Goal: Task Accomplishment & Management: Use online tool/utility

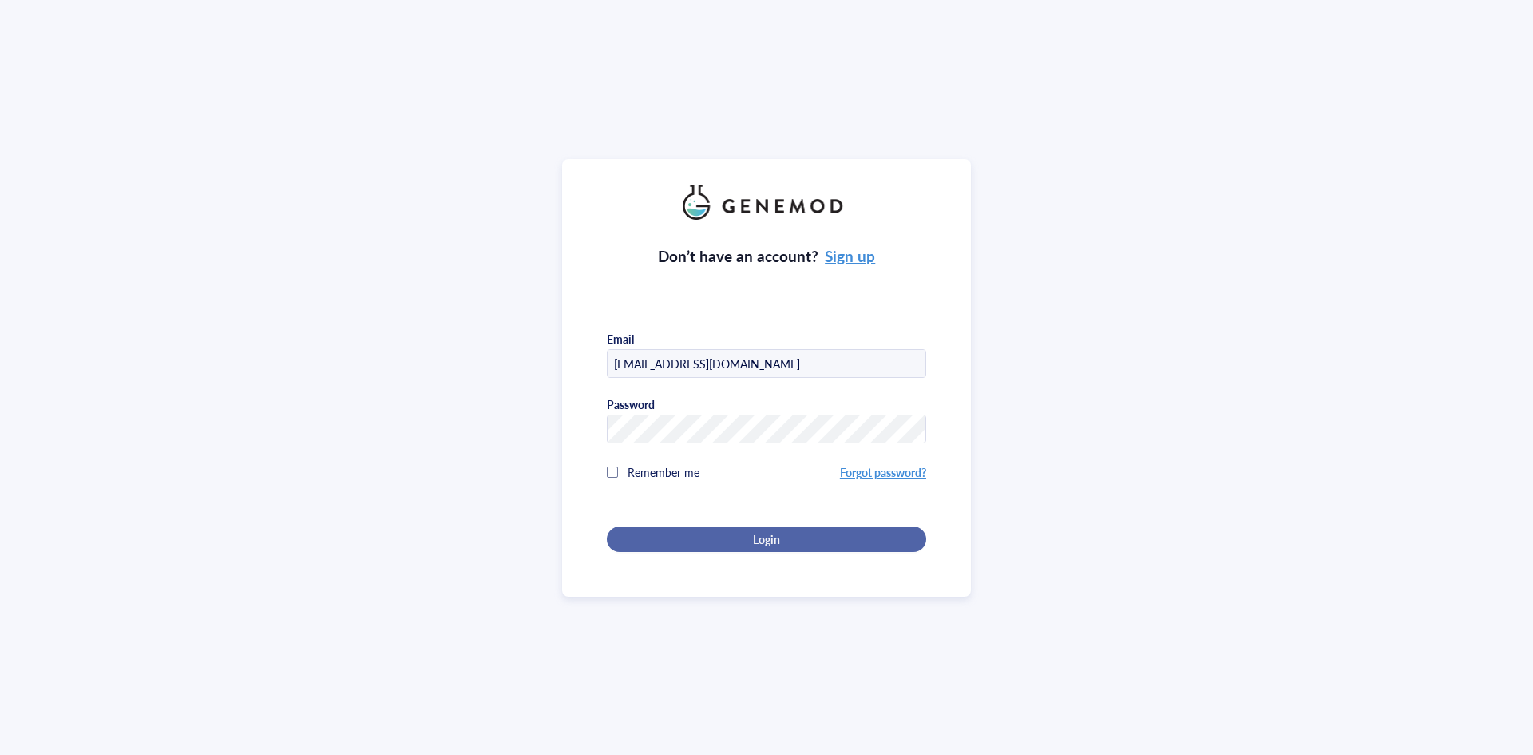
click at [786, 544] on button "Login" at bounding box center [766, 539] width 319 height 26
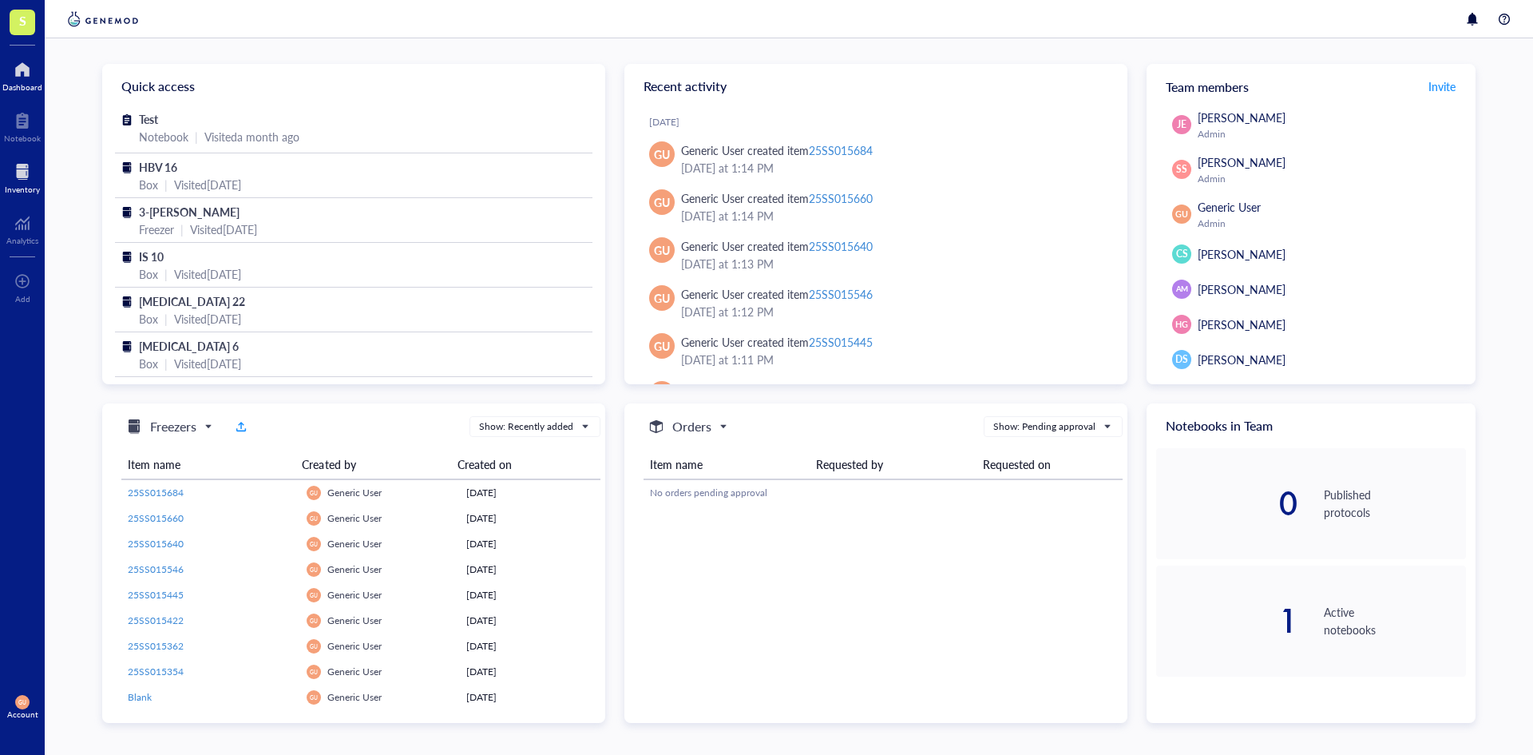
click at [17, 166] on div at bounding box center [22, 172] width 35 height 26
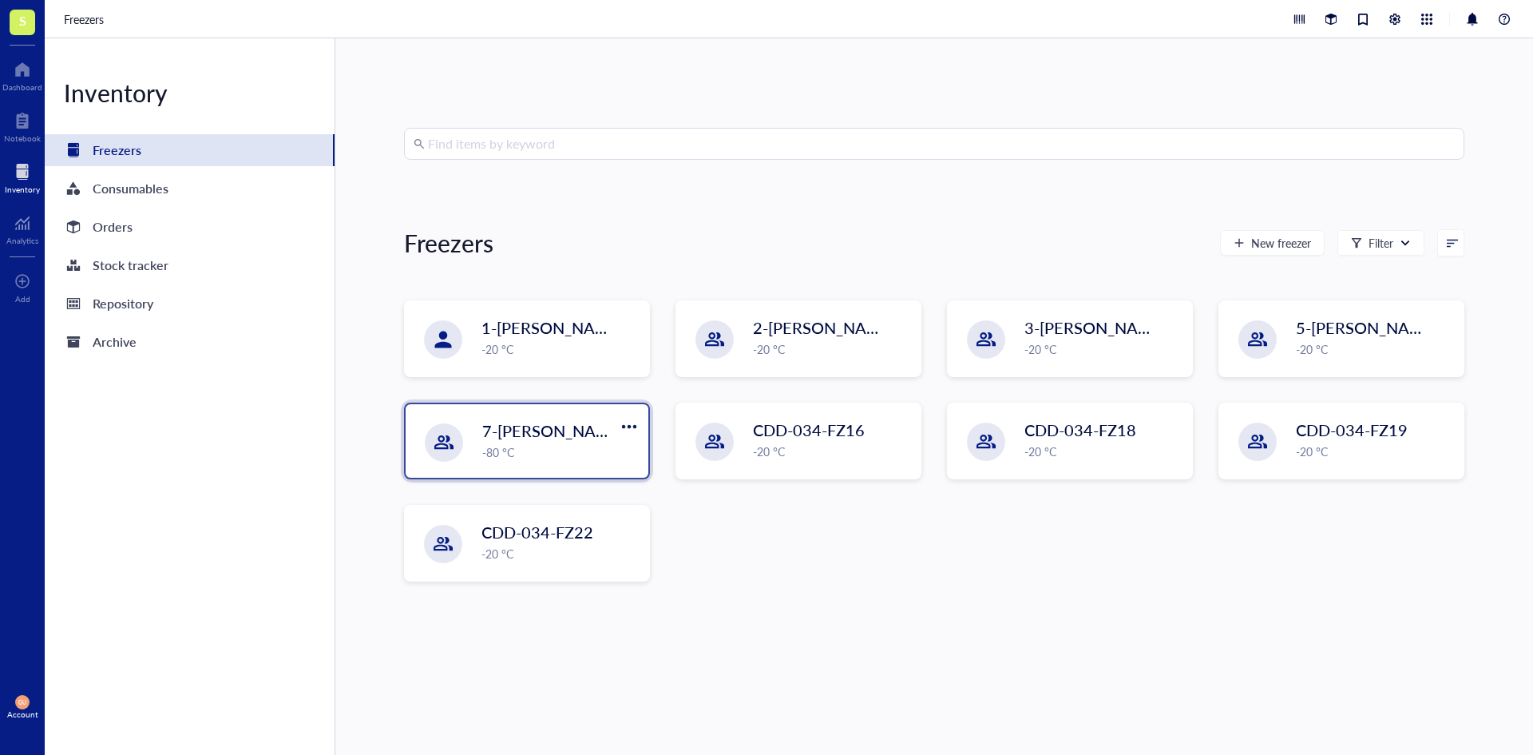
click at [514, 430] on span "7-[PERSON_NAME]" at bounding box center [553, 430] width 143 height 22
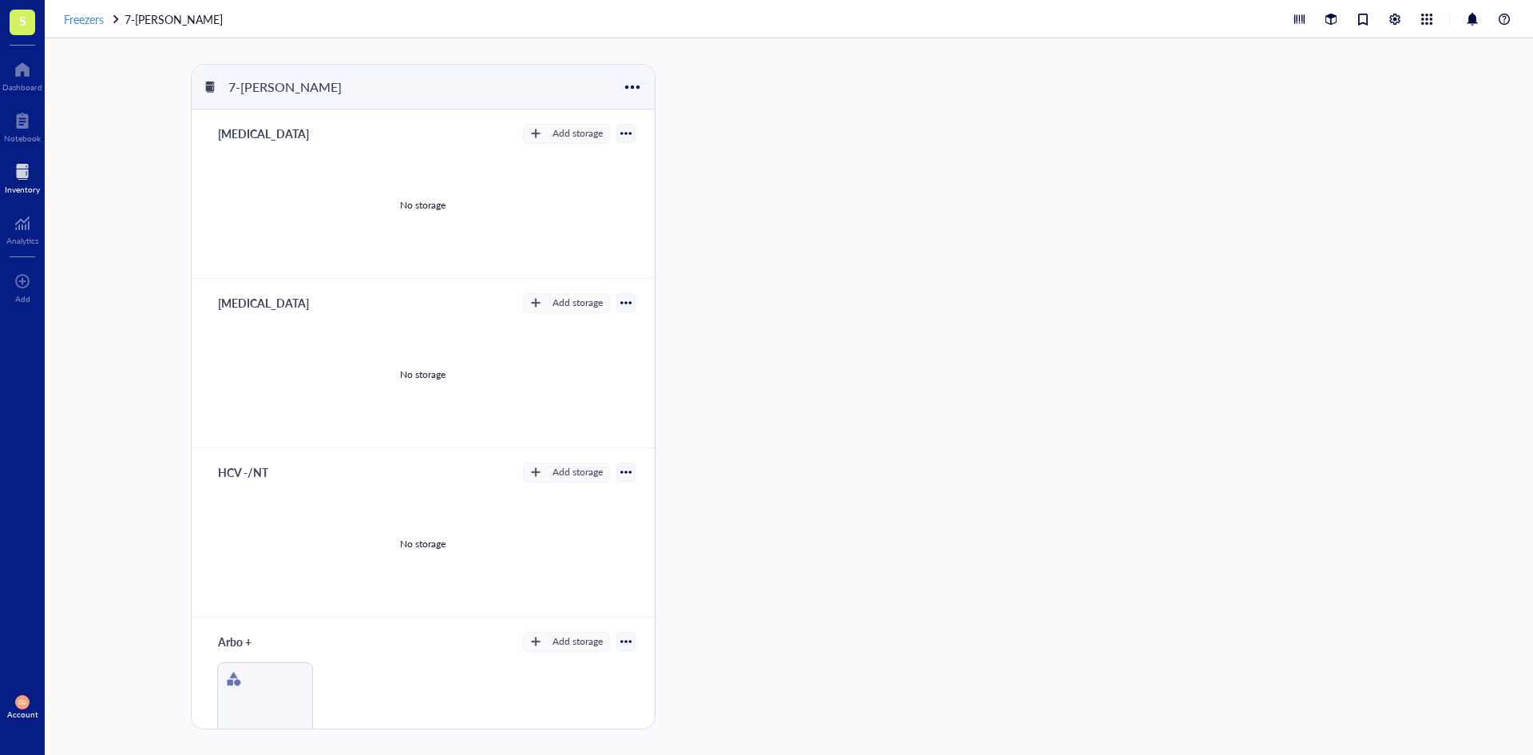
click at [85, 18] on span "Freezers" at bounding box center [84, 19] width 40 height 16
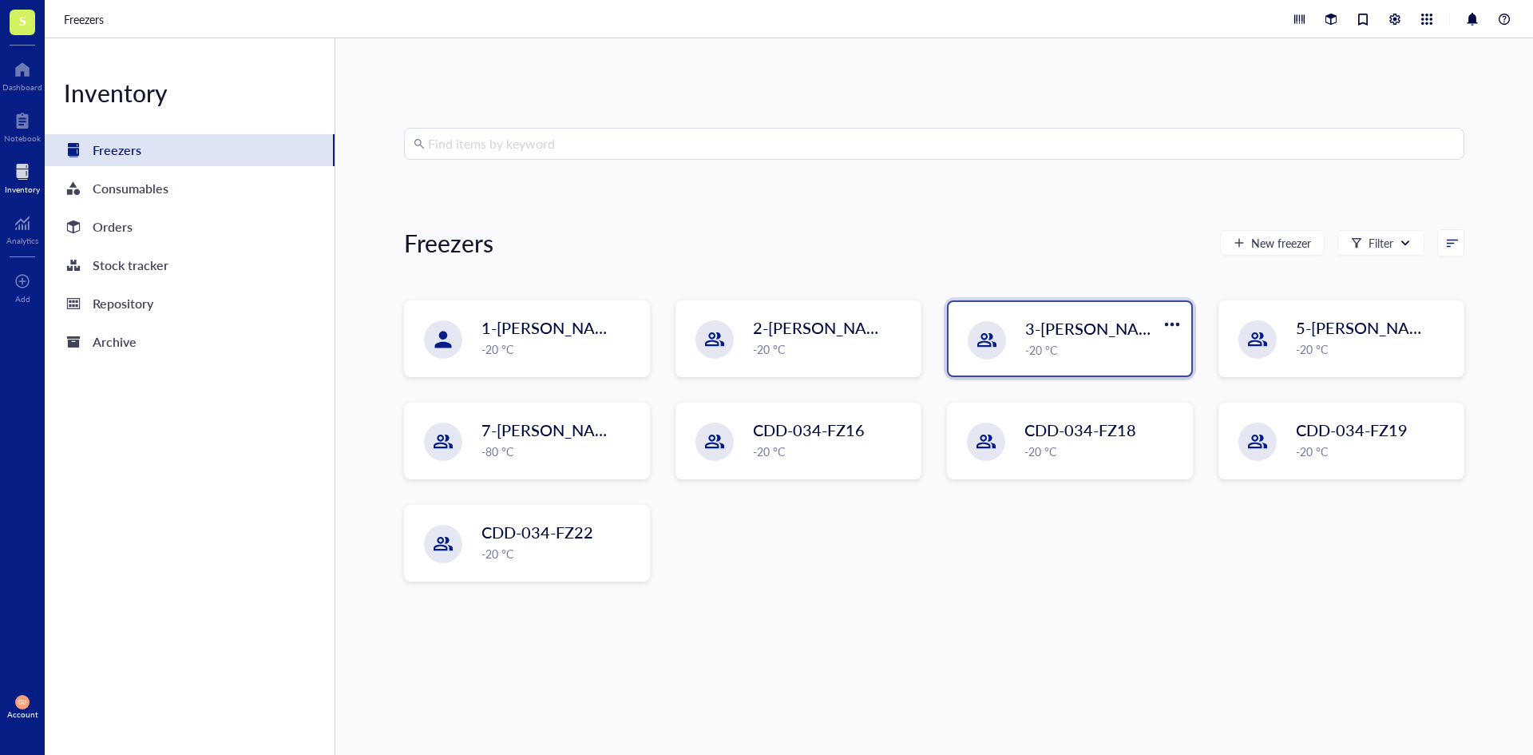
click at [1096, 346] on div "-20 °C" at bounding box center [1103, 350] width 157 height 18
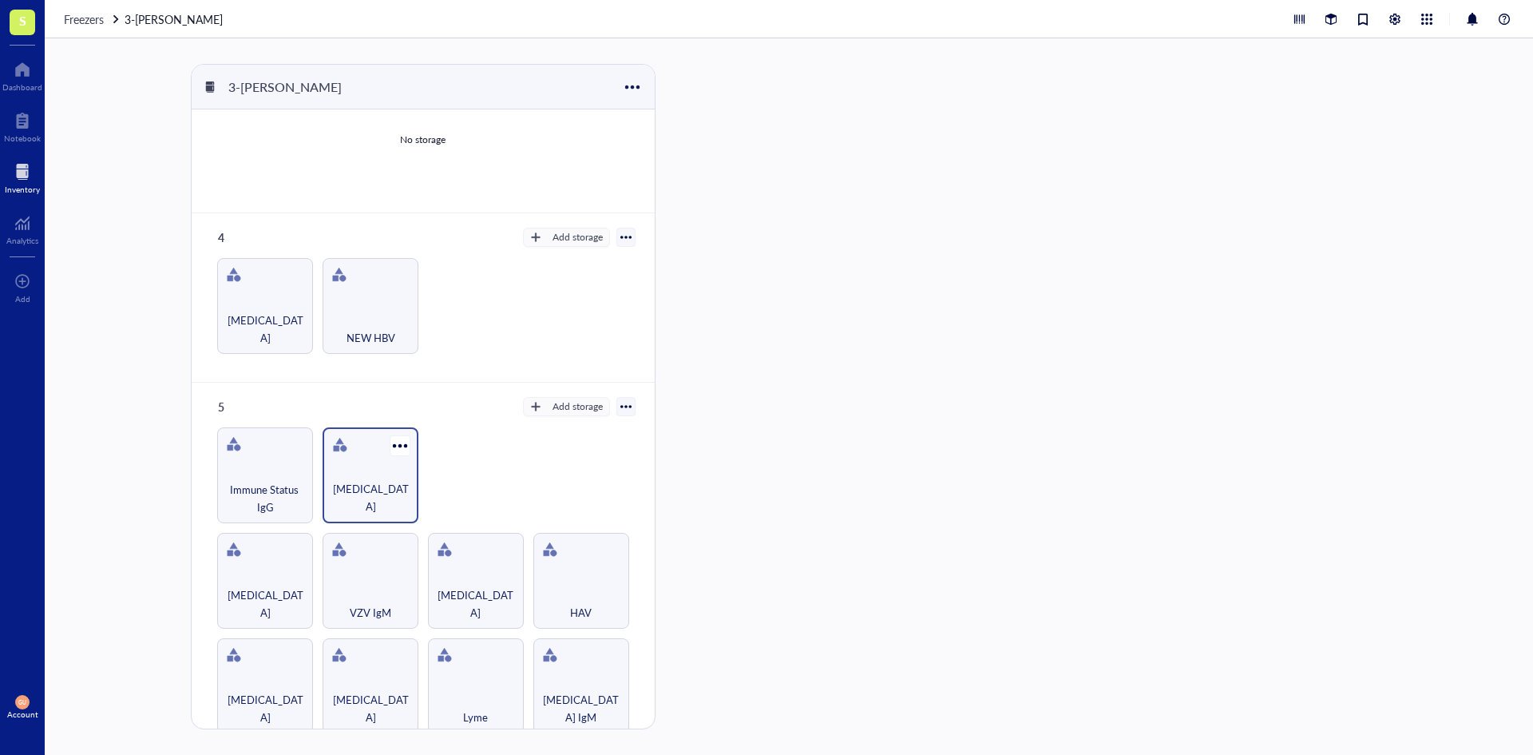
scroll to position [405, 0]
click at [355, 462] on div "[MEDICAL_DATA]" at bounding box center [371, 474] width 96 height 96
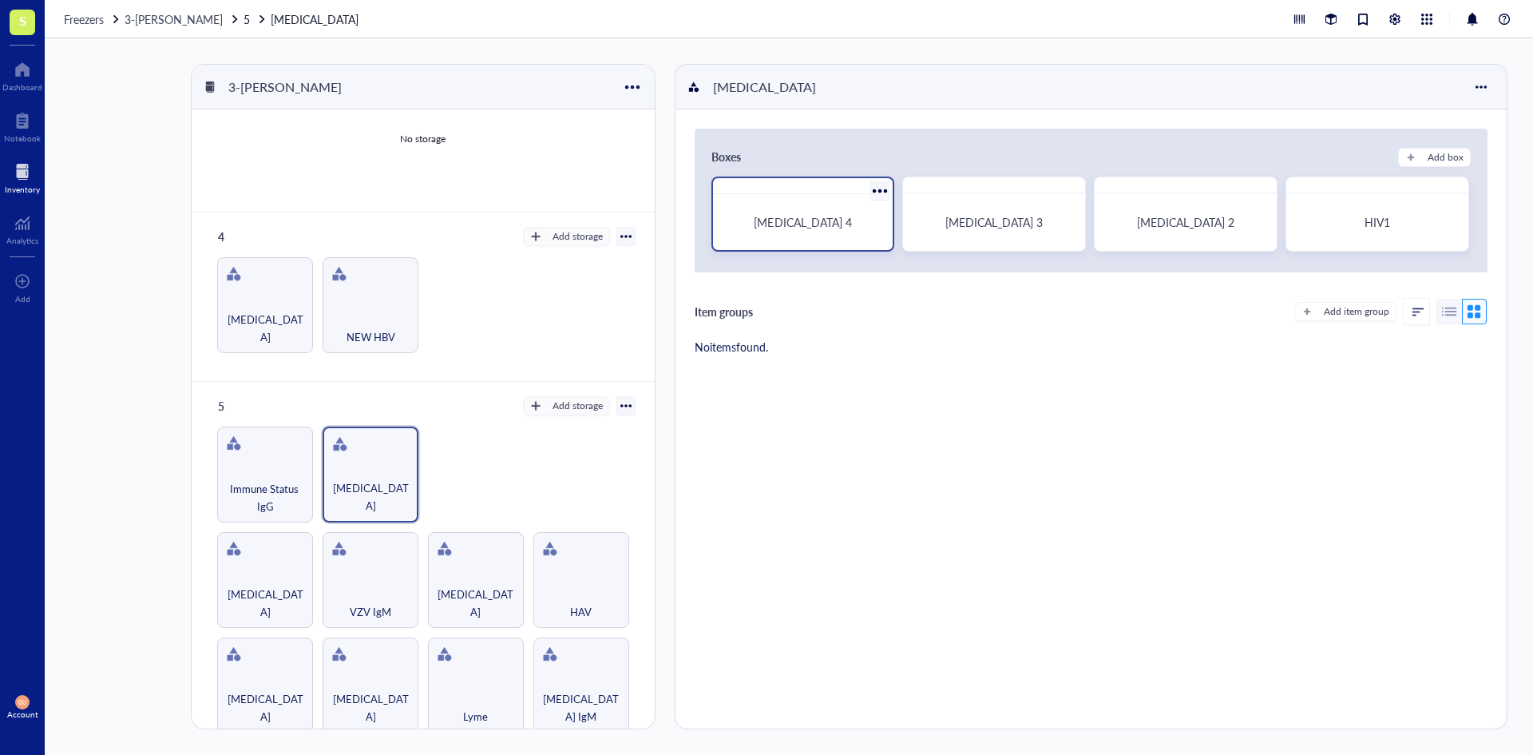
click at [764, 233] on div "[MEDICAL_DATA] 4" at bounding box center [804, 221] width 168 height 43
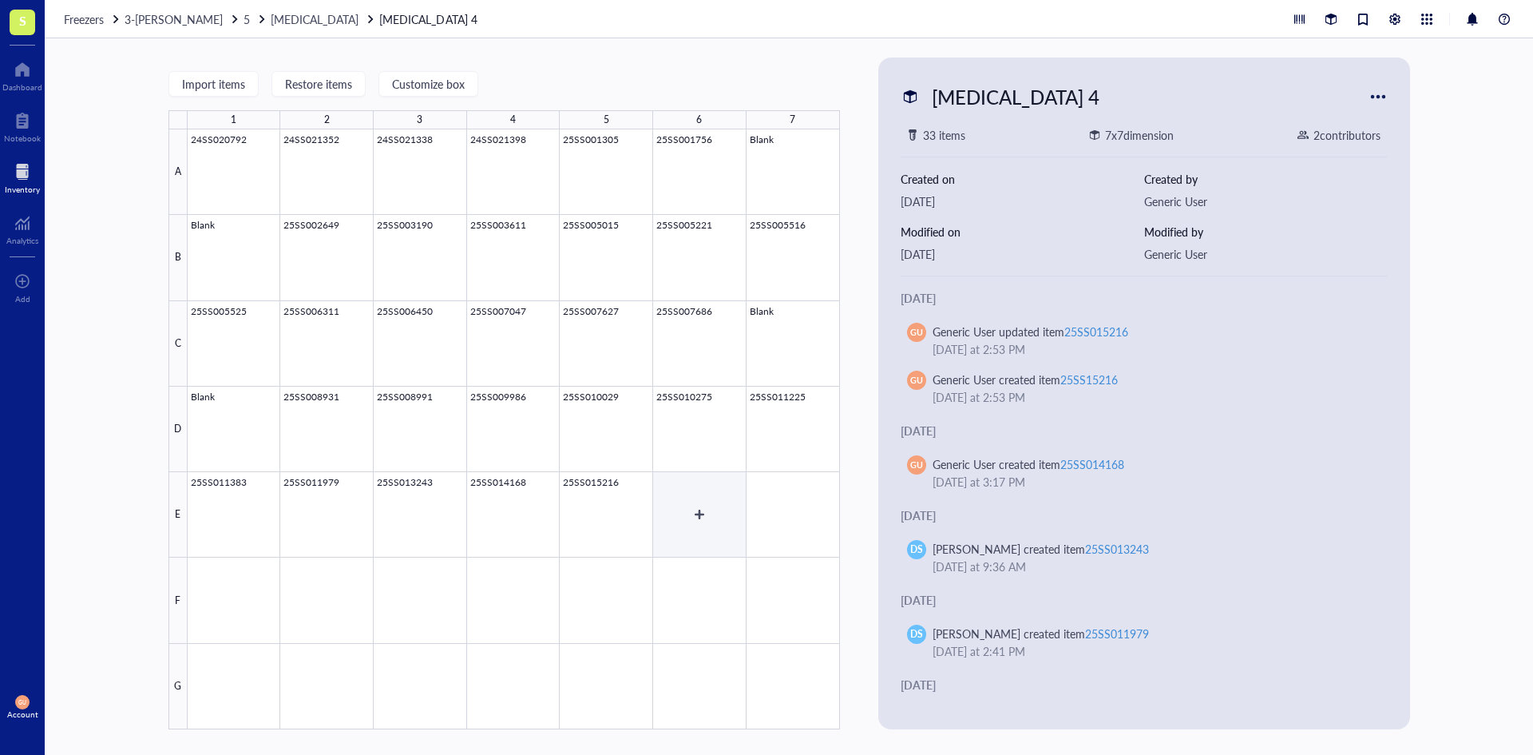
click at [696, 516] on div at bounding box center [514, 429] width 653 height 600
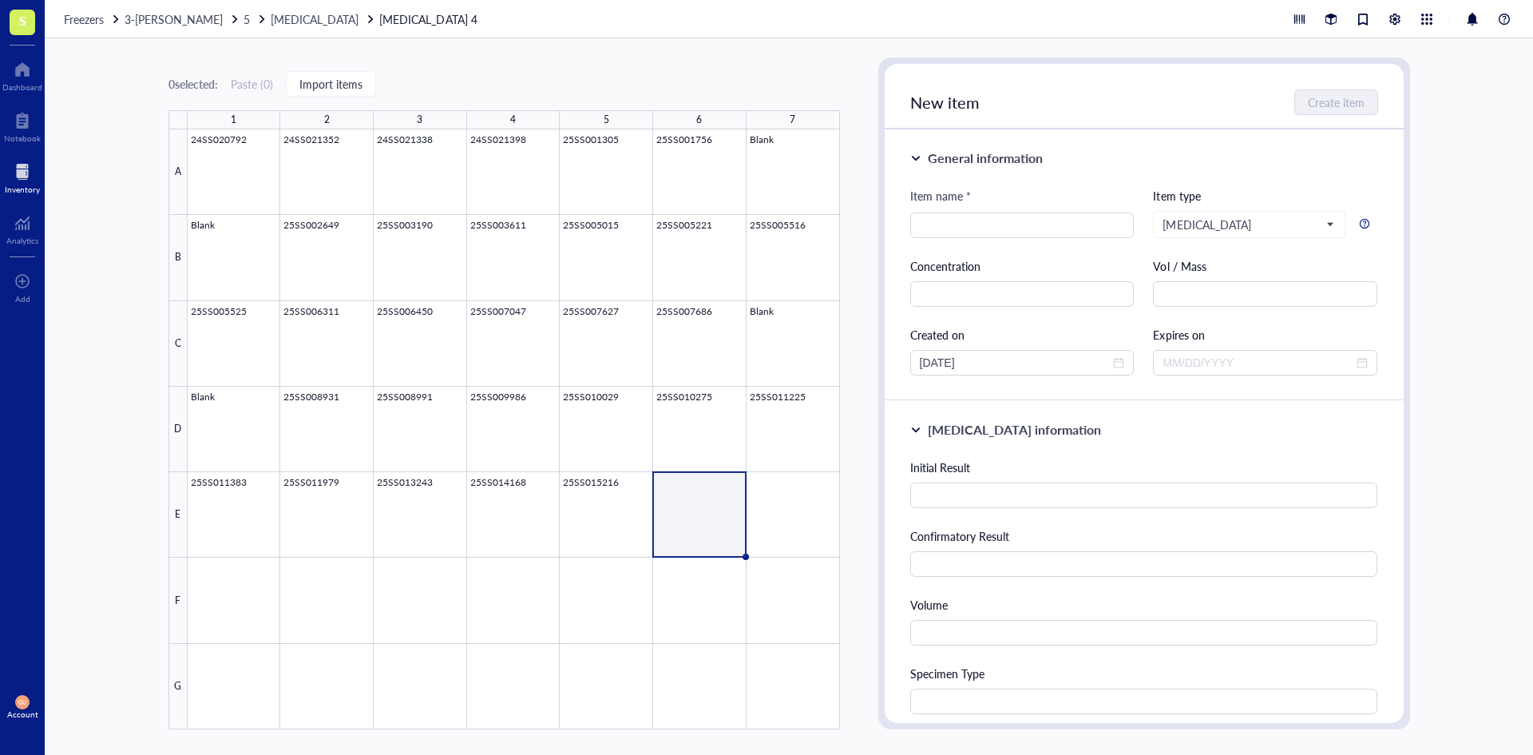
type textarea "Keep everyone on the same page…"
click at [958, 215] on input "search" at bounding box center [1022, 225] width 205 height 24
paste input "25SS015683"
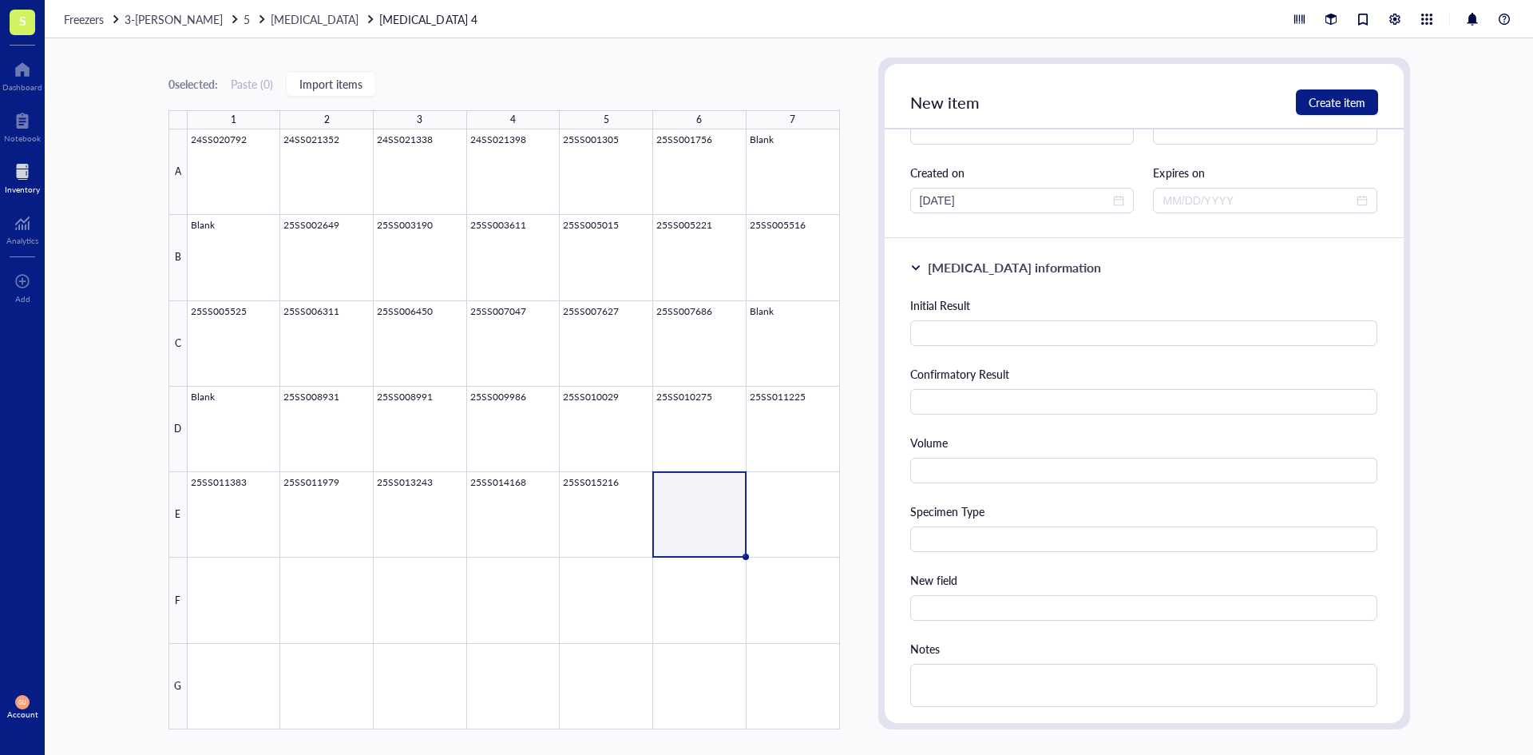
scroll to position [240, 0]
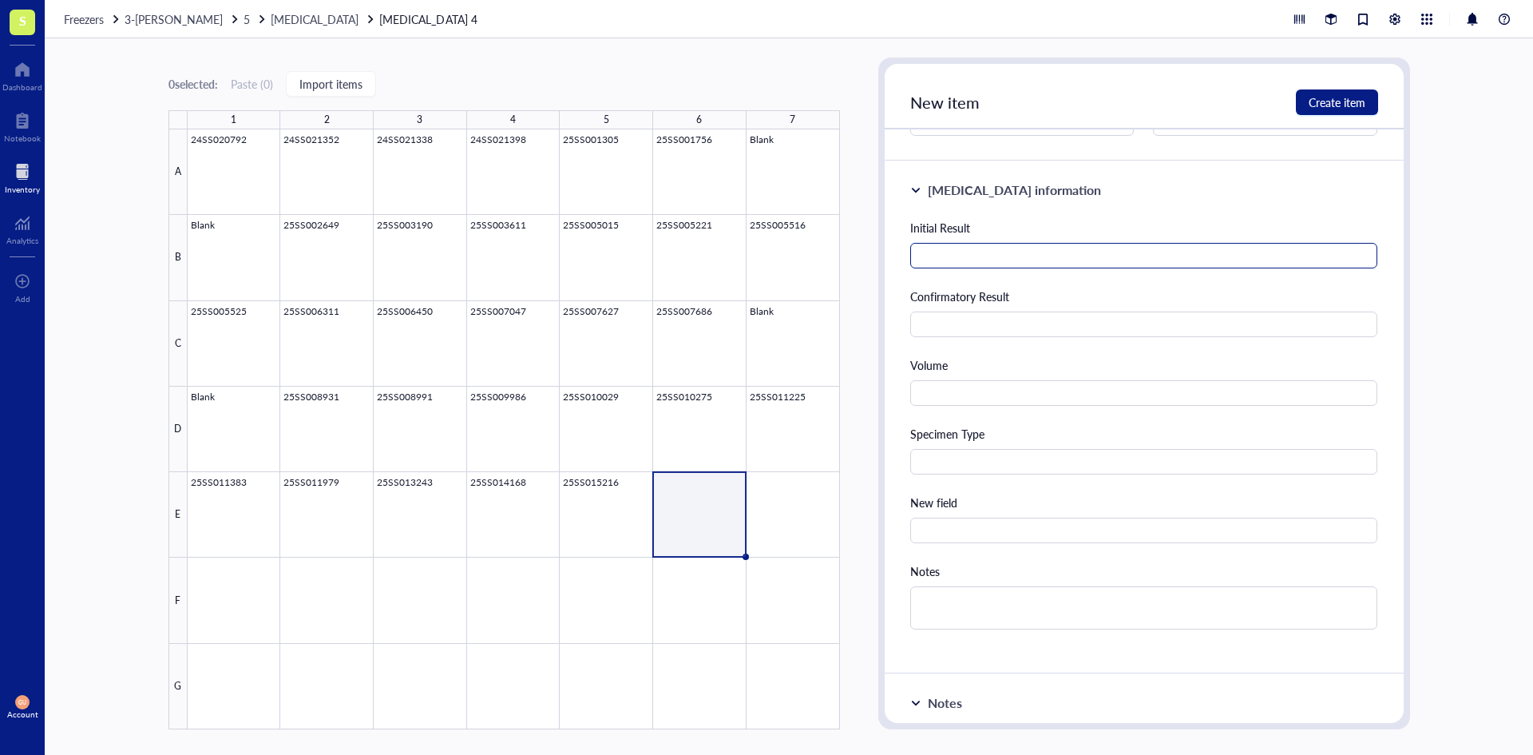
type input "25SS015683"
click at [982, 258] on input "text" at bounding box center [1144, 256] width 468 height 26
type input "Reactive"
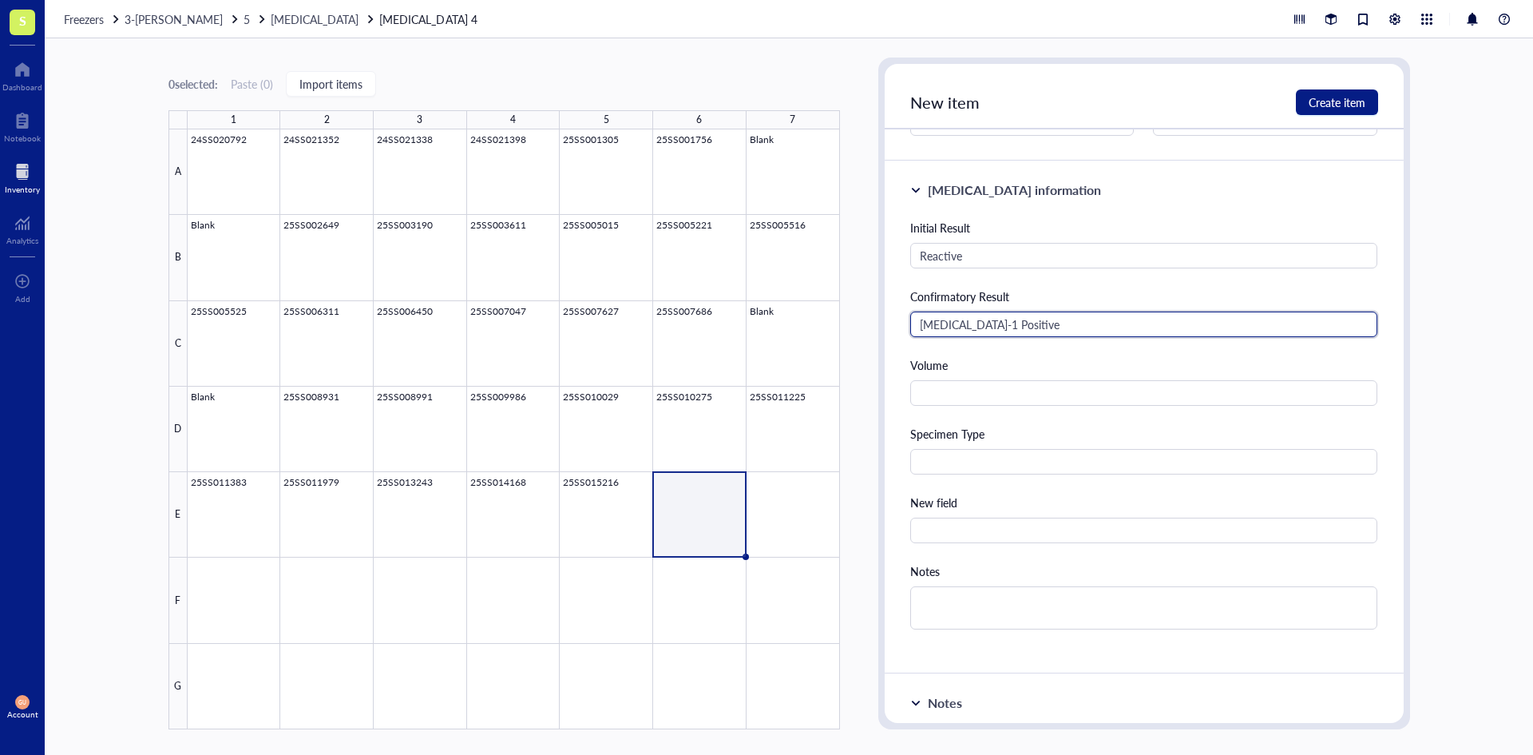
type input "[MEDICAL_DATA]-1 Positive"
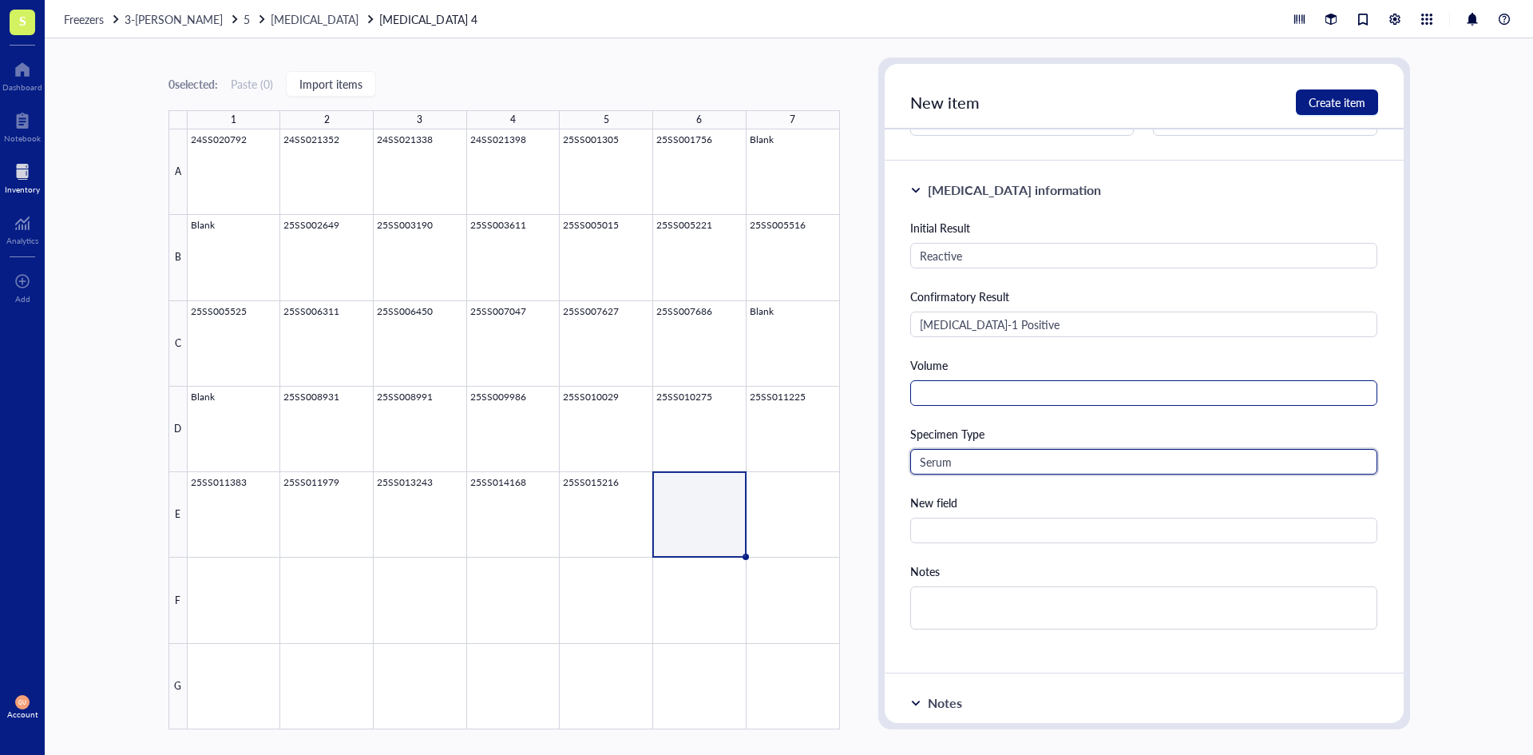
type input "Serum"
click at [930, 382] on input "text" at bounding box center [1144, 393] width 468 height 26
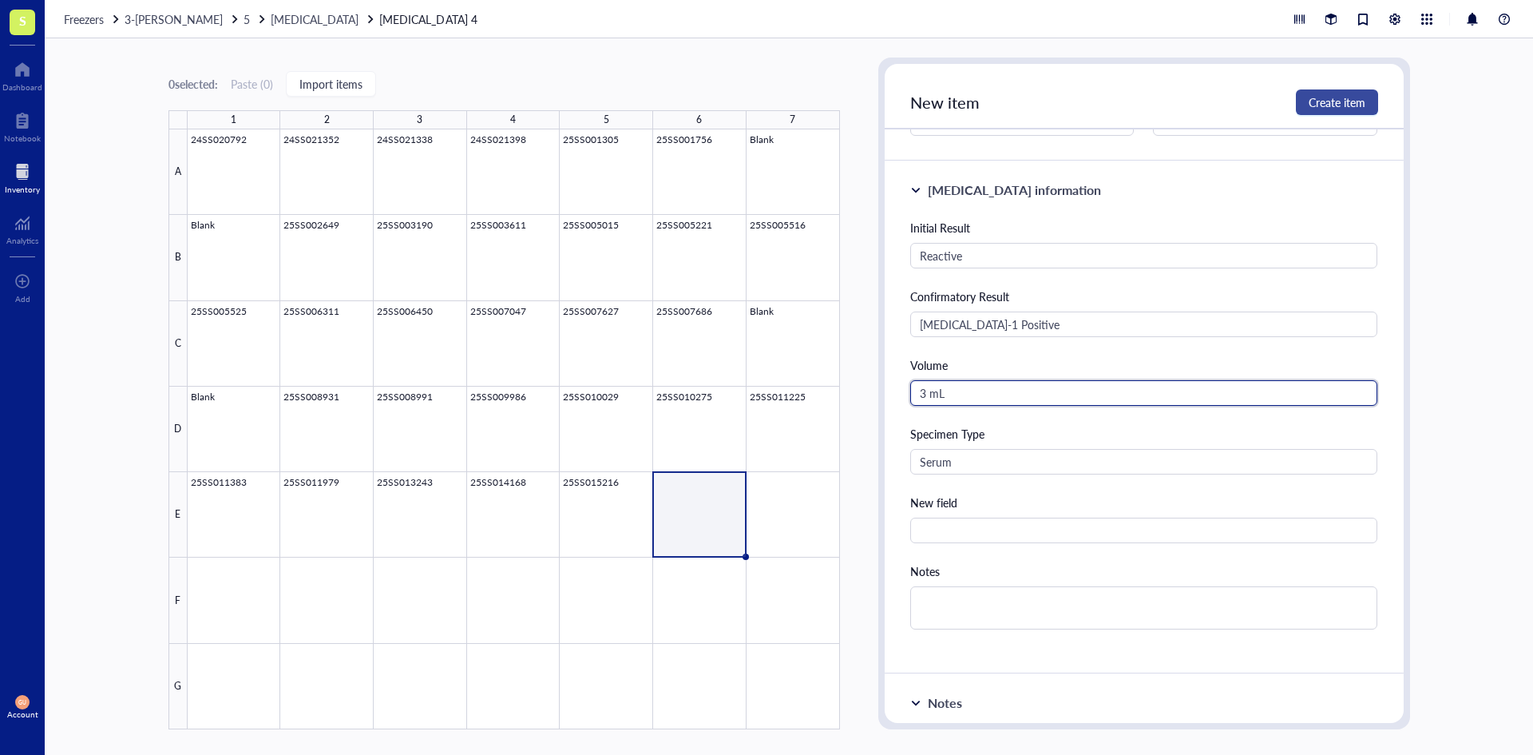
type input "3 mL"
click at [1313, 93] on button "Create item" at bounding box center [1337, 102] width 82 height 26
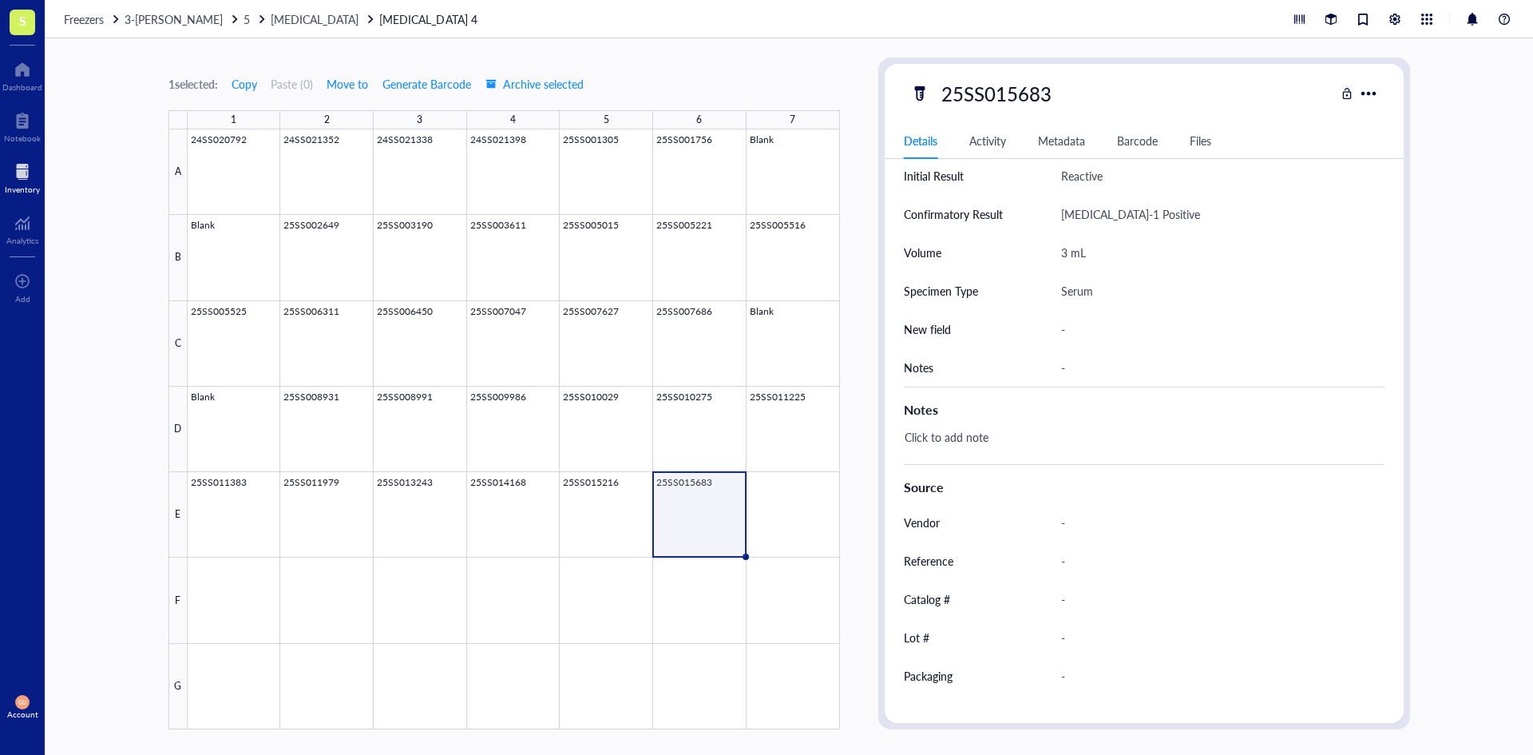
scroll to position [319, 0]
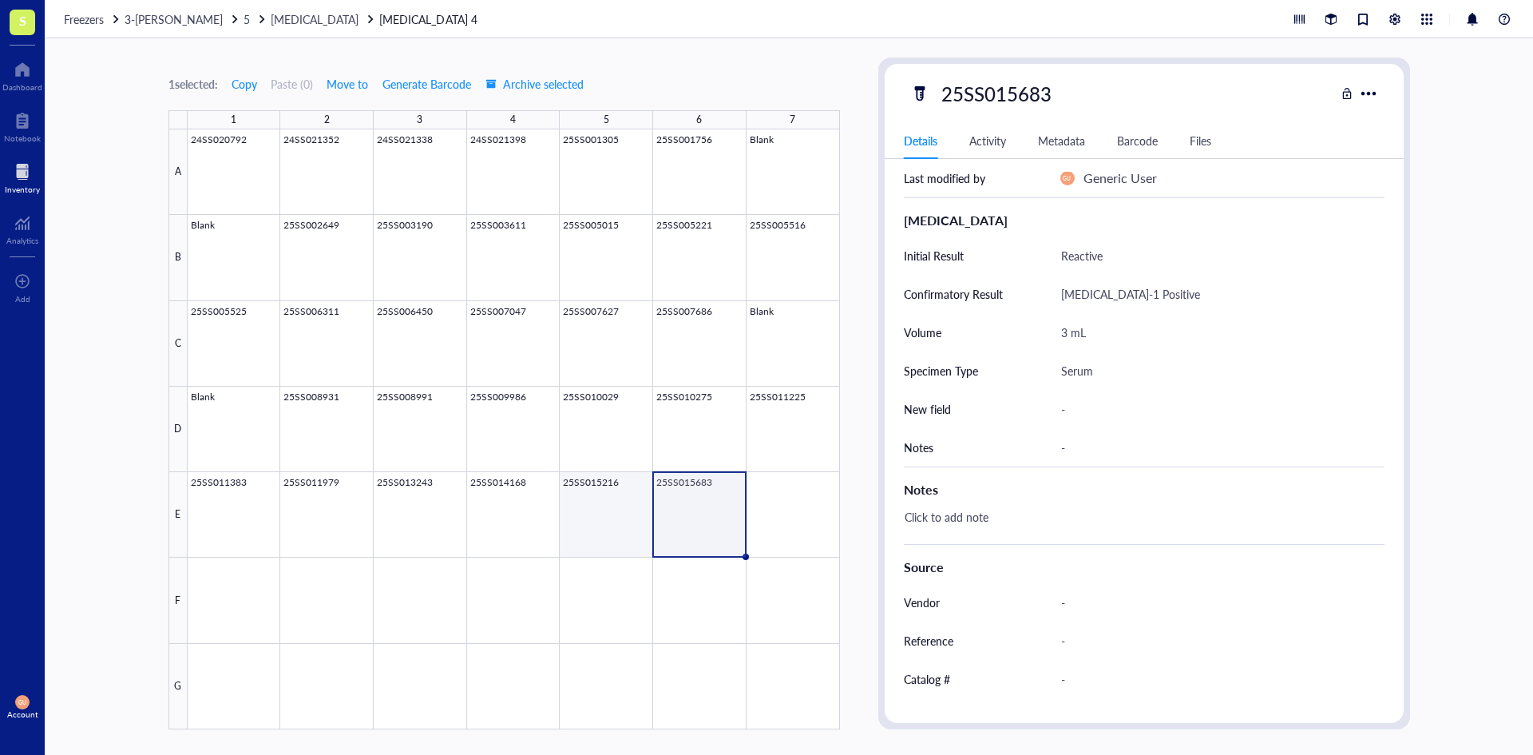
click at [623, 515] on div at bounding box center [514, 429] width 653 height 600
click at [682, 517] on div at bounding box center [514, 429] width 653 height 600
click at [538, 527] on div at bounding box center [514, 429] width 653 height 600
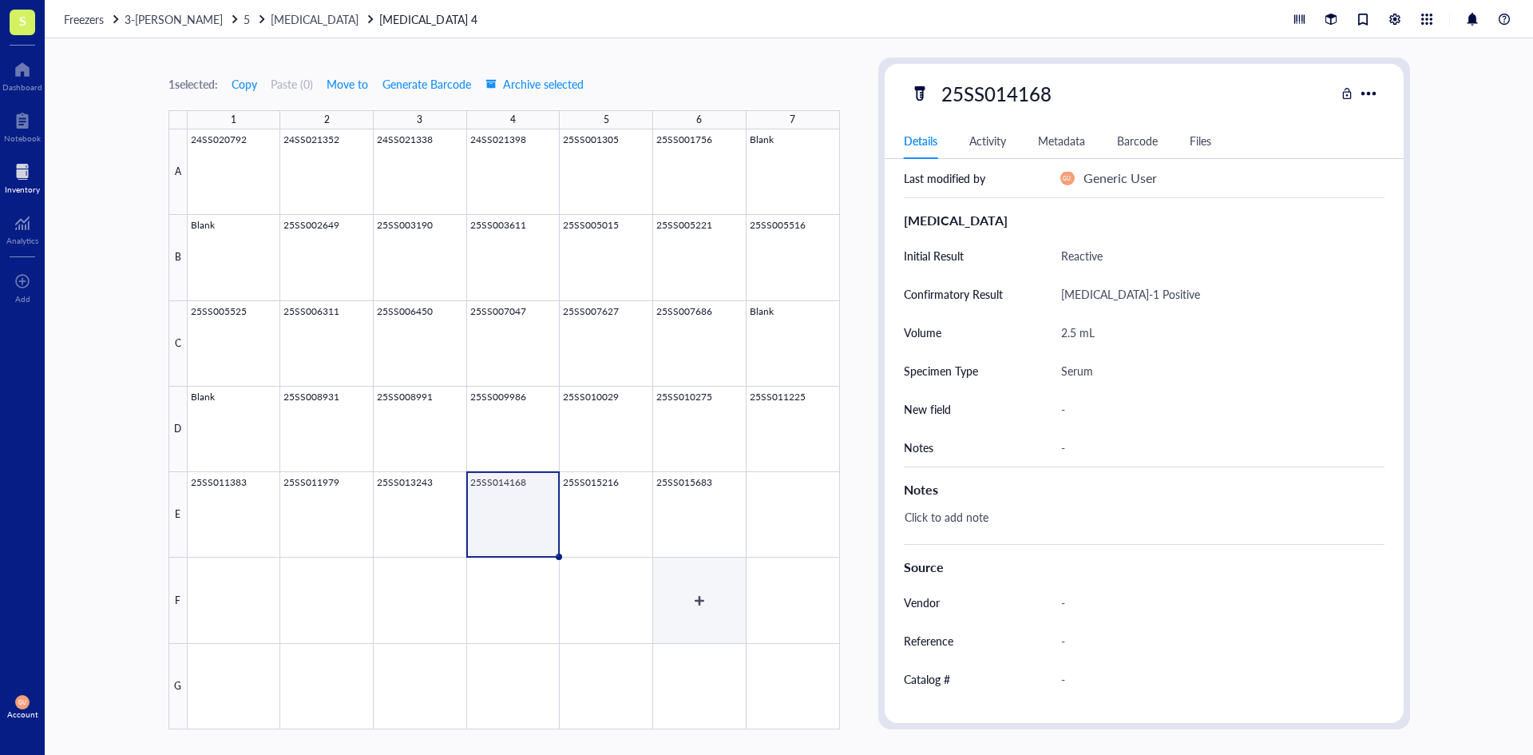
click at [684, 531] on div at bounding box center [514, 429] width 653 height 600
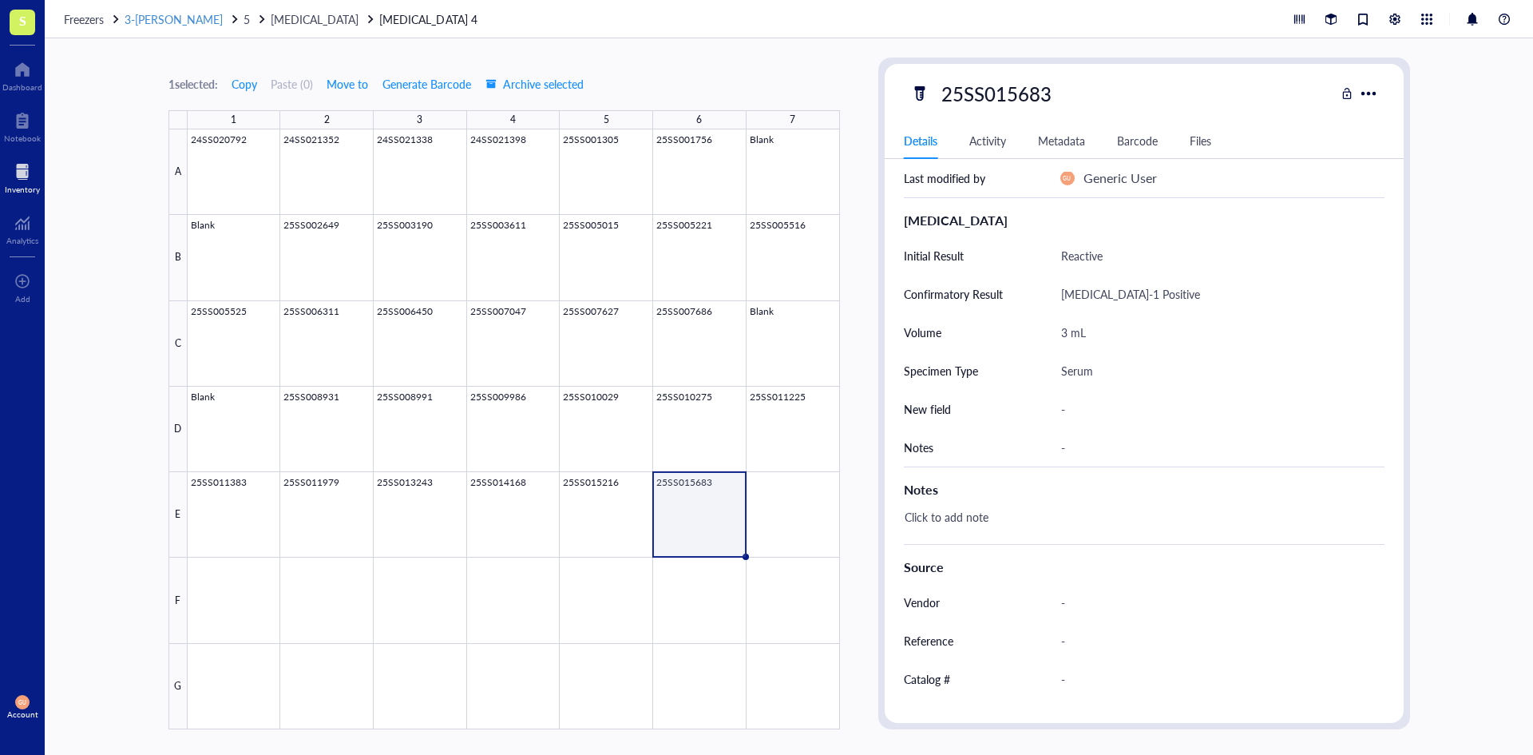
click at [178, 20] on span "3-[PERSON_NAME]" at bounding box center [174, 19] width 98 height 16
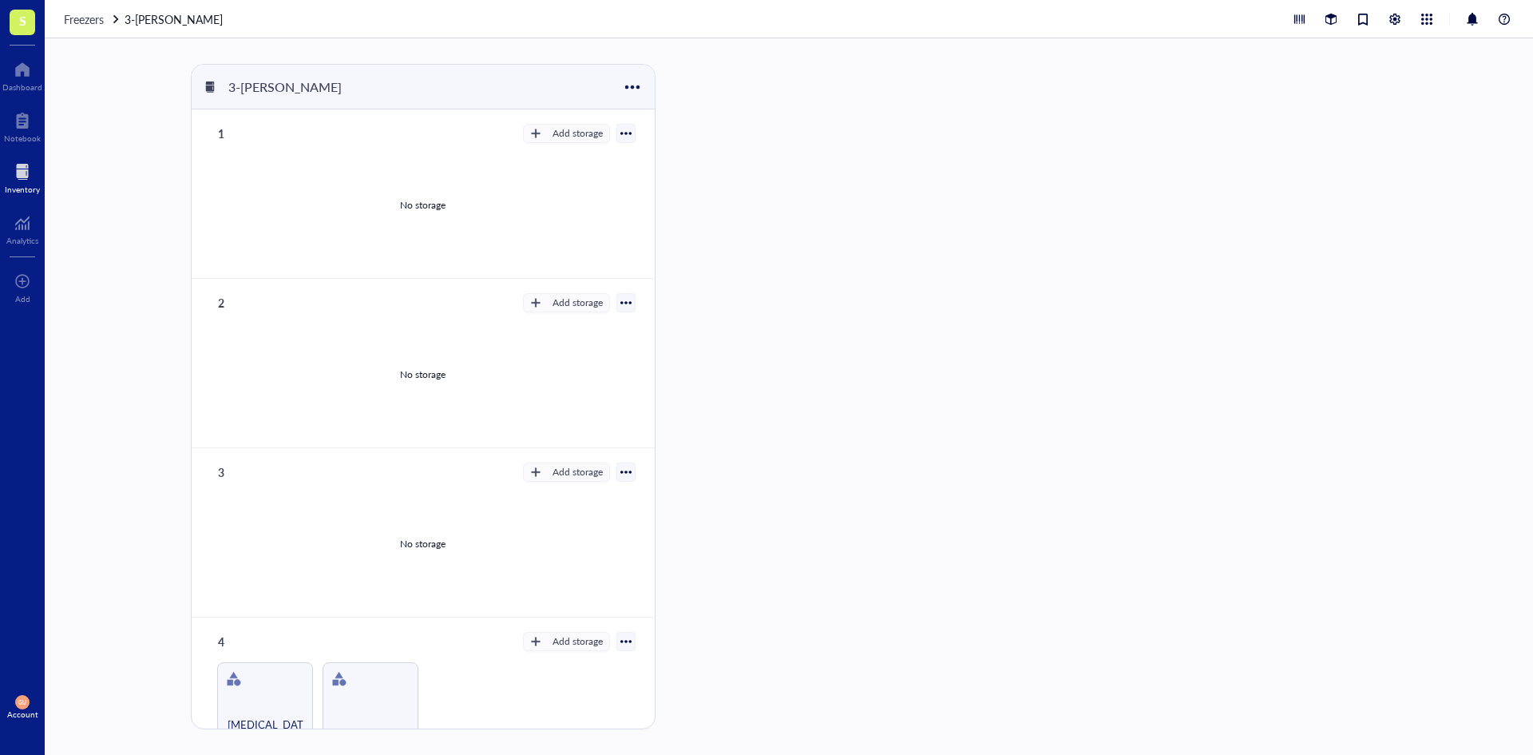
scroll to position [160, 0]
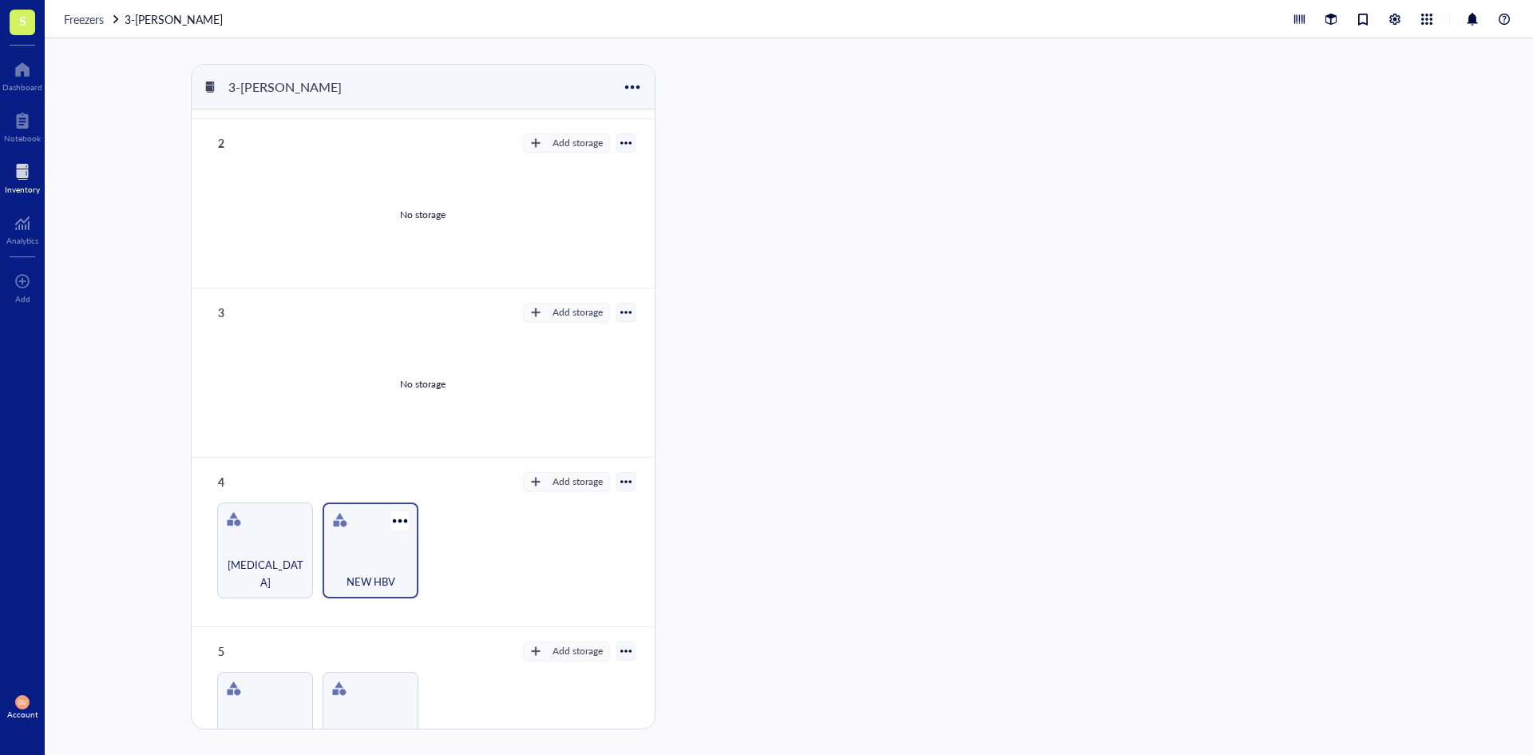
click at [370, 542] on div "NEW HBV" at bounding box center [371, 550] width 96 height 96
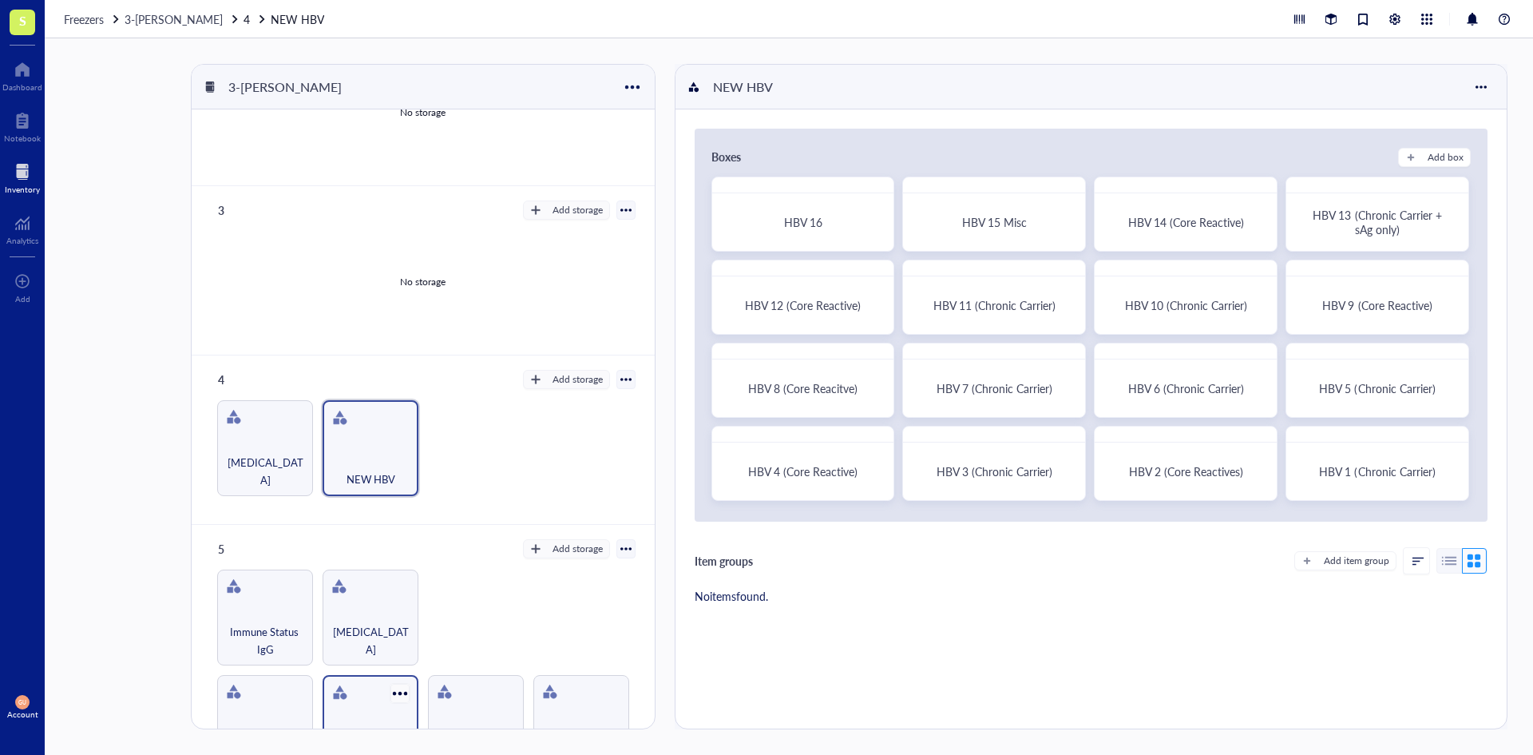
scroll to position [405, 0]
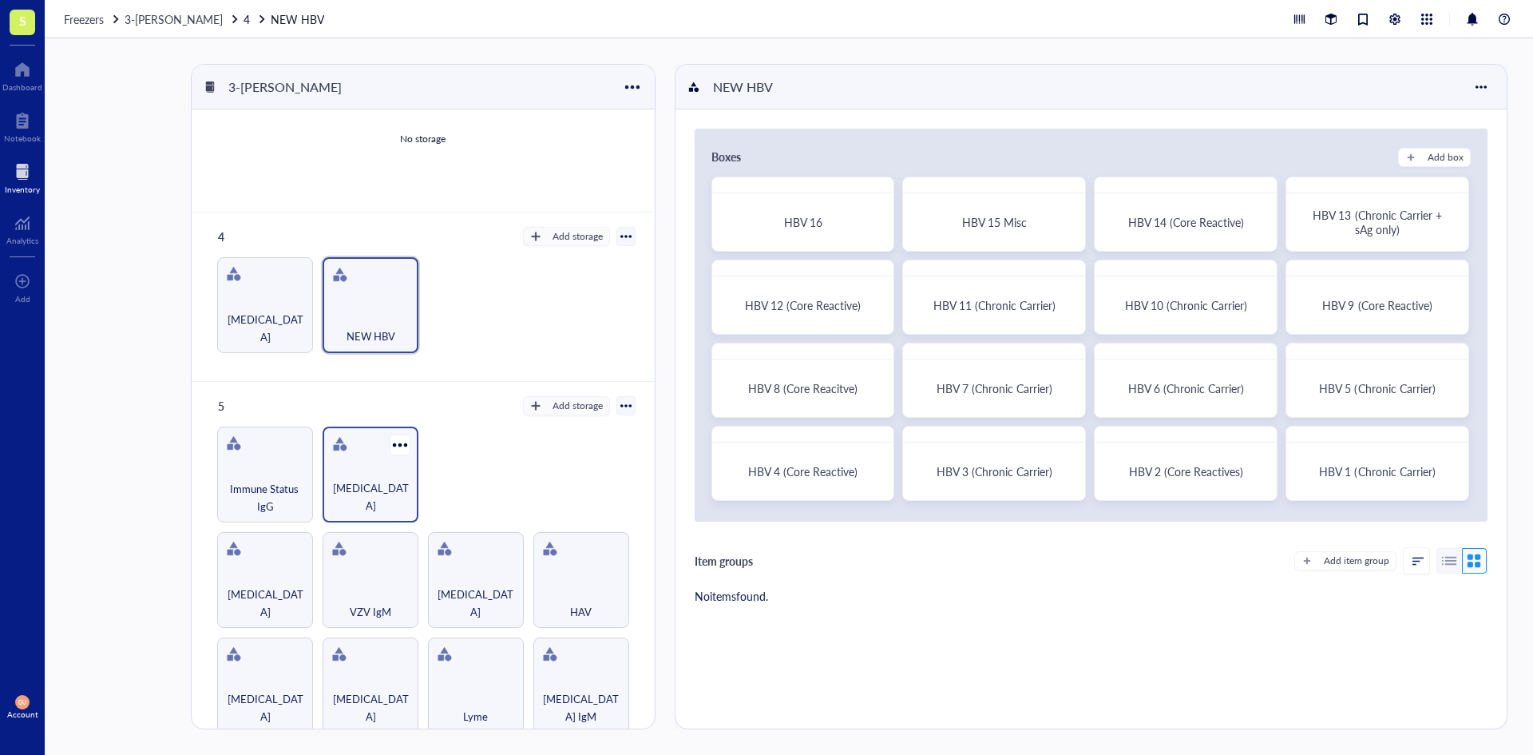
click at [390, 504] on div "[MEDICAL_DATA]" at bounding box center [371, 496] width 80 height 35
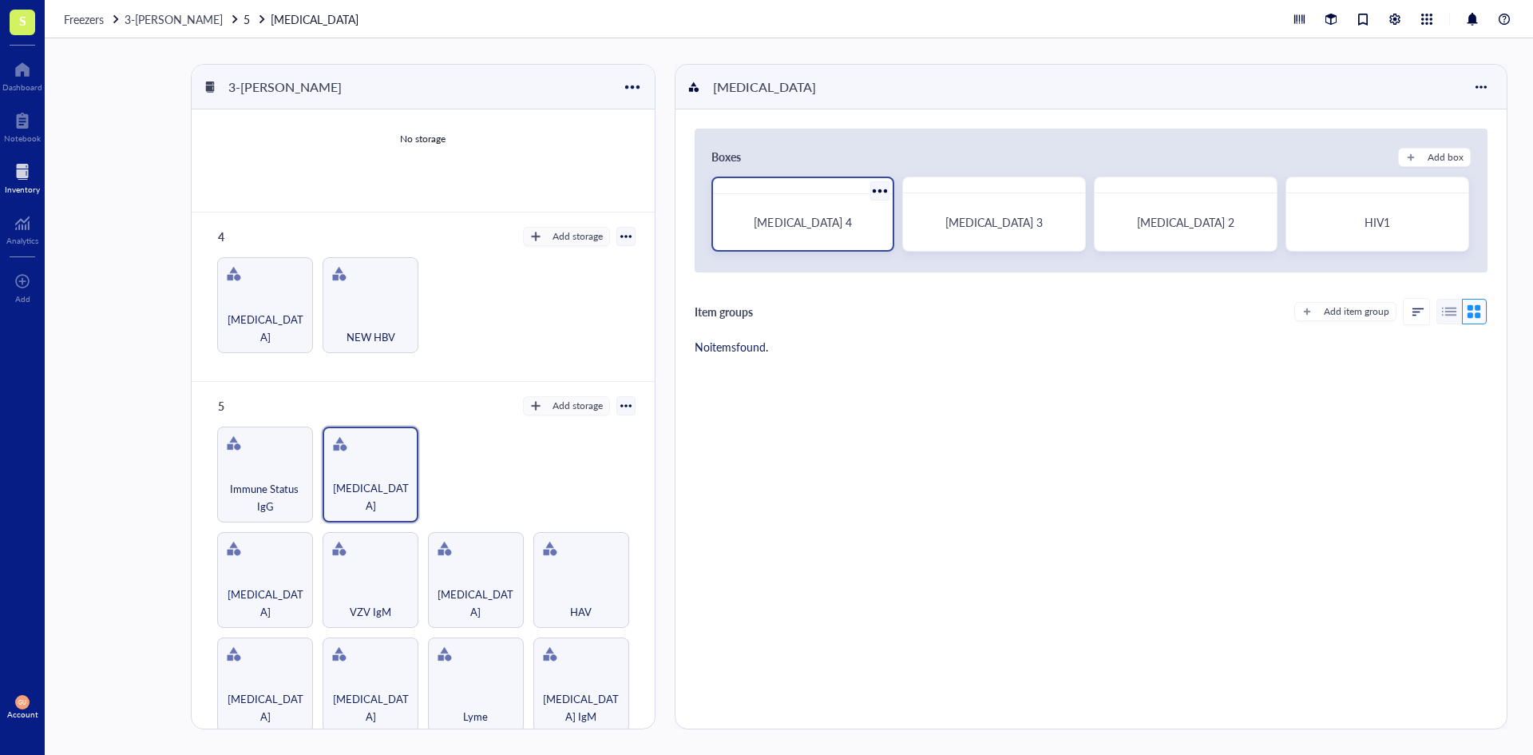
click at [799, 224] on span "[MEDICAL_DATA] 4" at bounding box center [802, 222] width 97 height 16
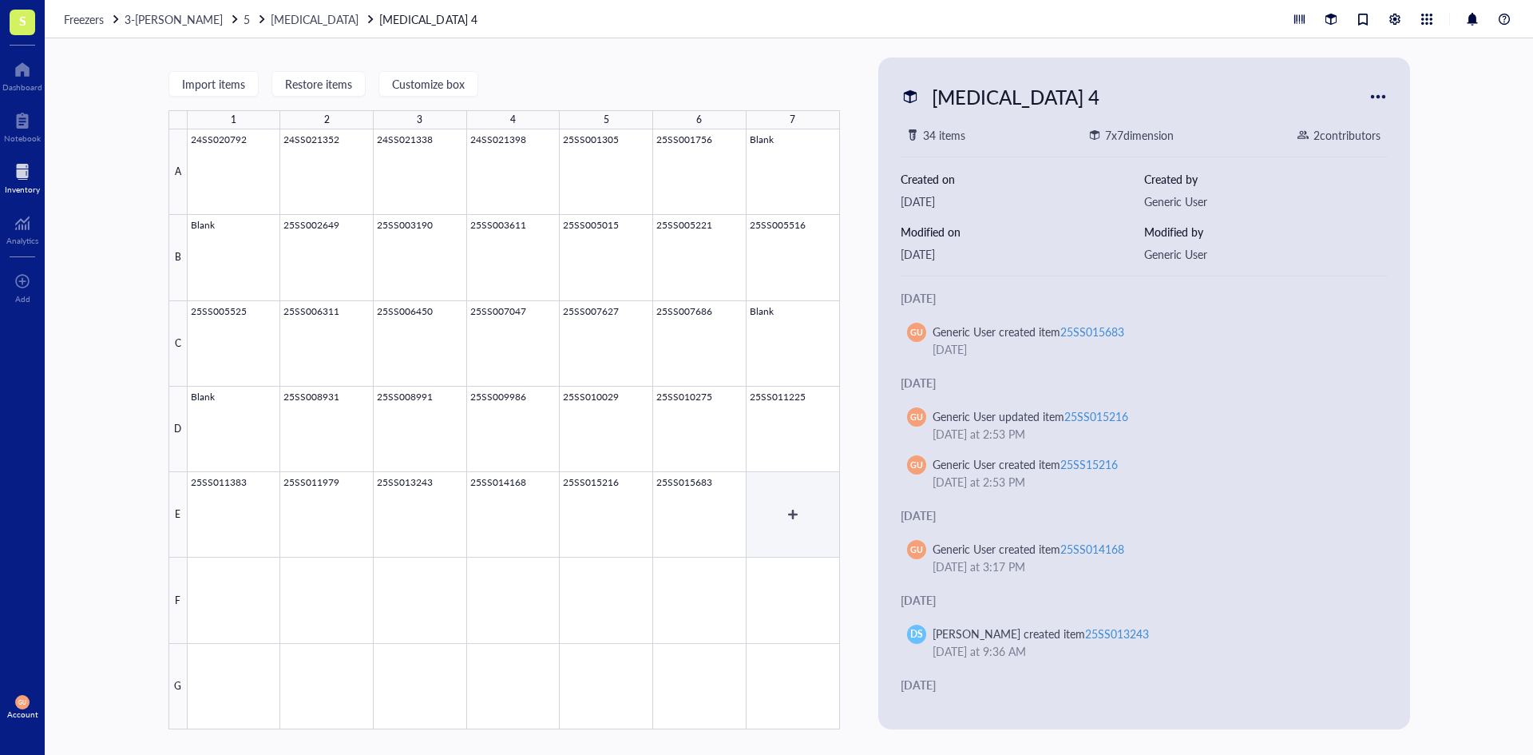
click at [789, 502] on div at bounding box center [514, 429] width 653 height 600
type textarea "Keep everyone on the same page…"
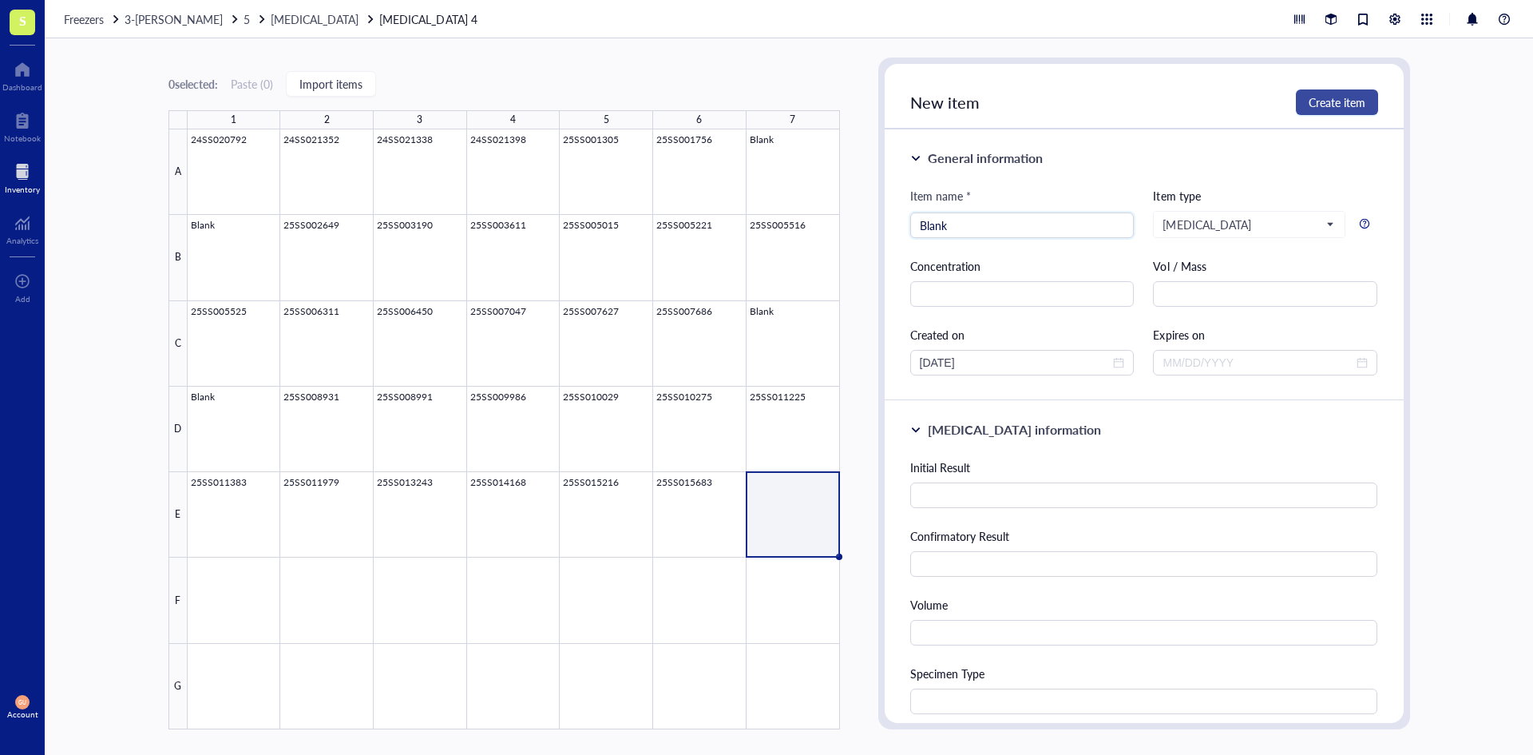
type input "Blank"
click at [1316, 107] on span "Create item" at bounding box center [1337, 102] width 57 height 13
